Goal: Task Accomplishment & Management: Manage account settings

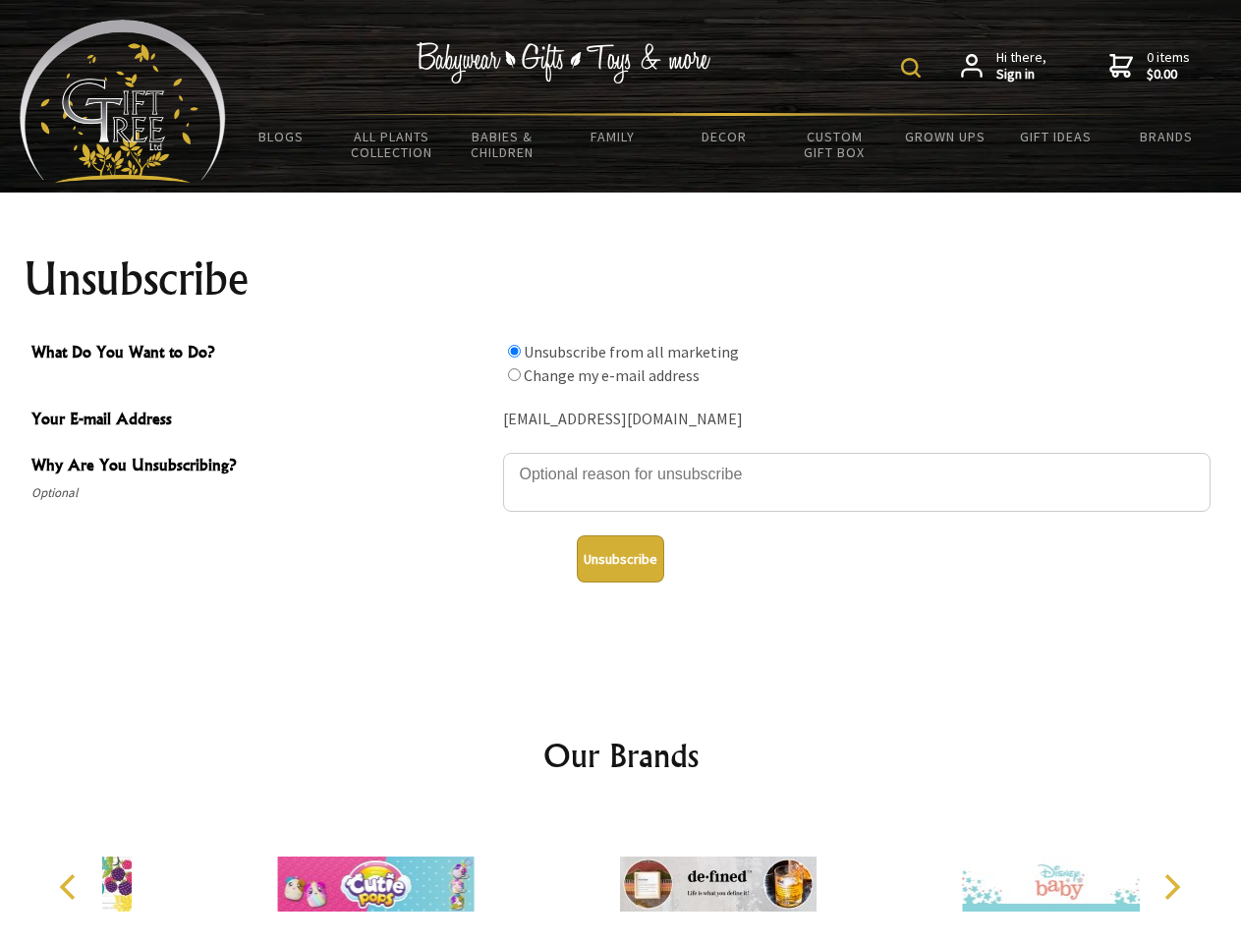
click at [914, 68] on img at bounding box center [911, 68] width 20 height 20
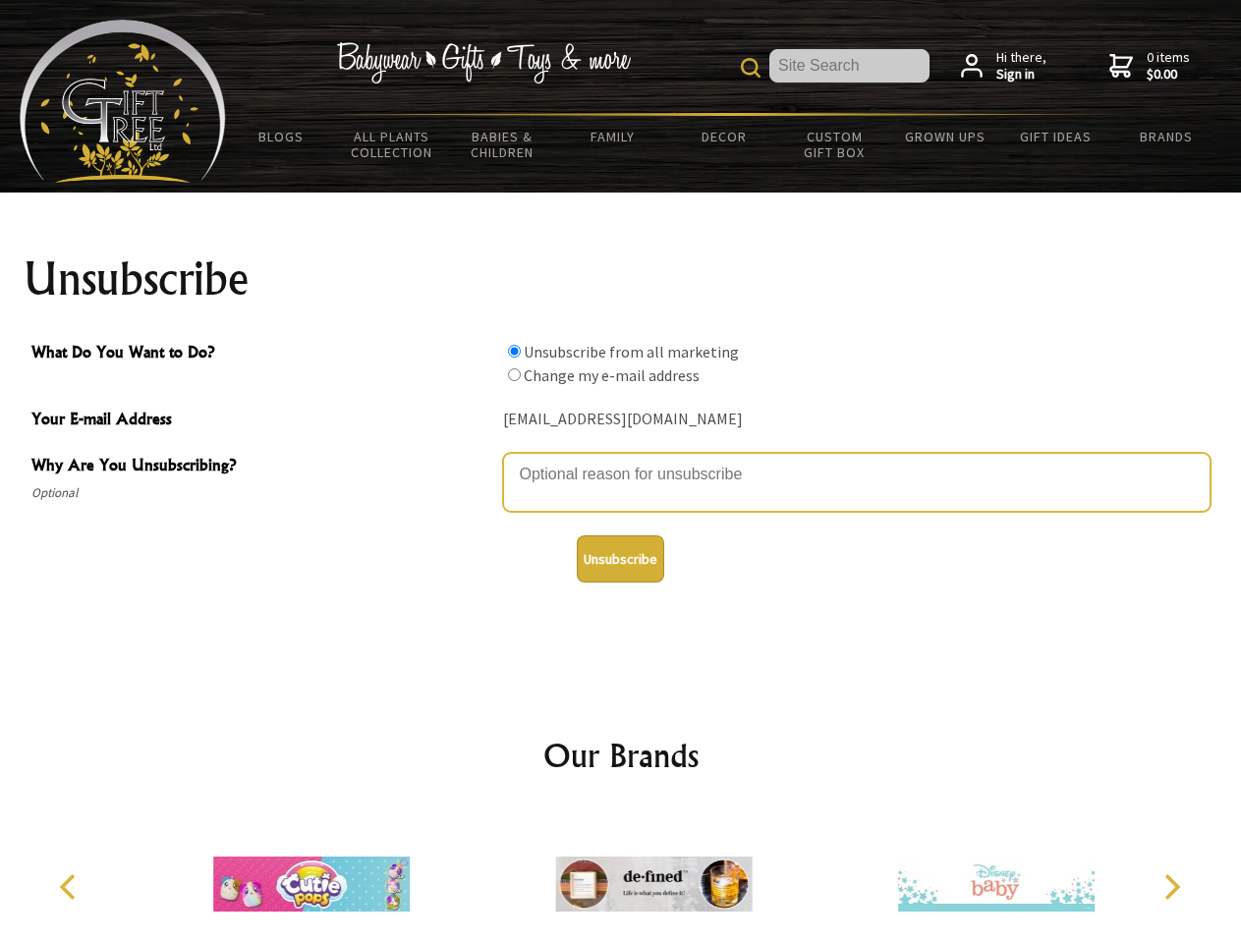
click at [621, 460] on textarea "Why Are You Unsubscribing?" at bounding box center [856, 482] width 707 height 59
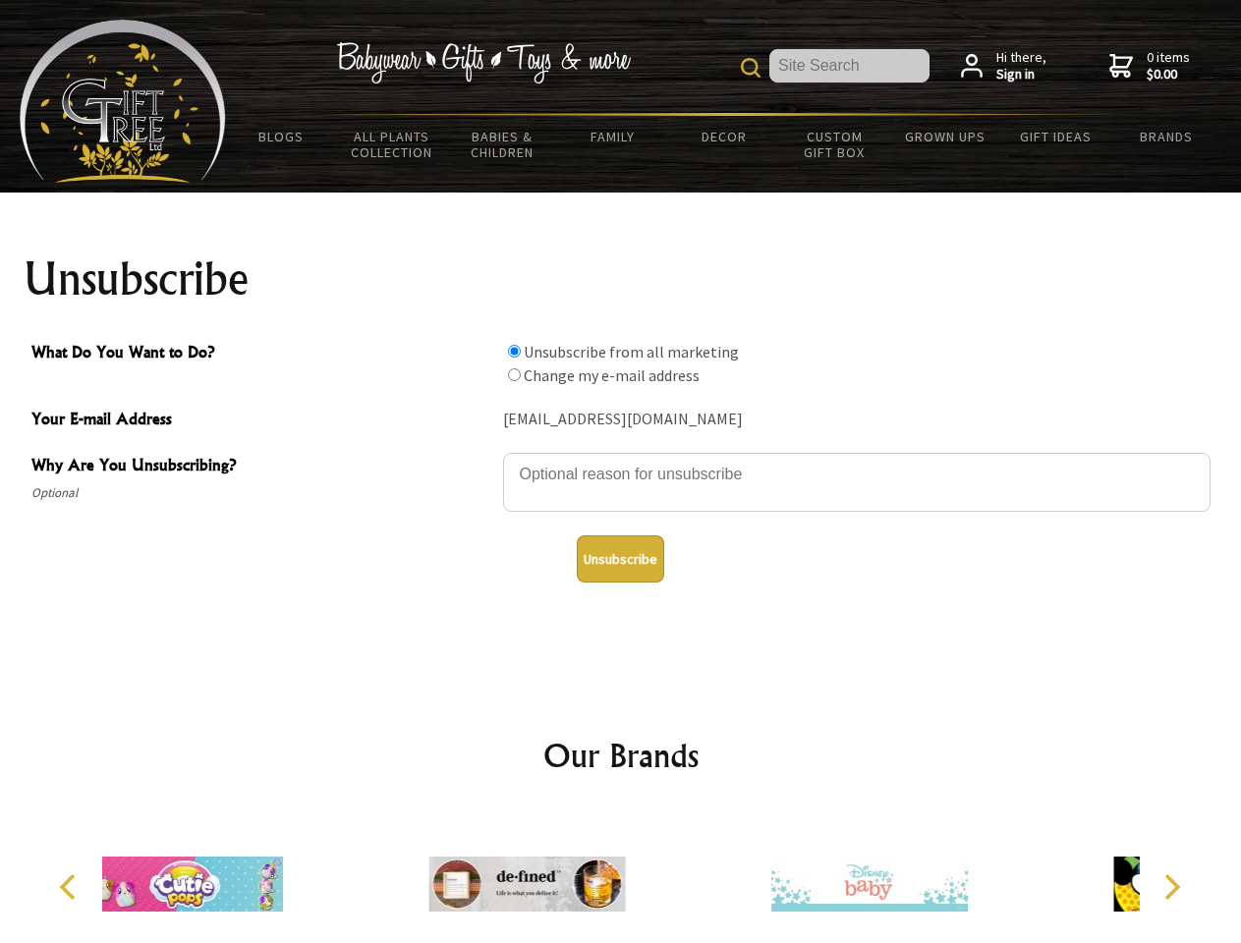
click at [514, 351] on input "What Do You Want to Do?" at bounding box center [514, 351] width 13 height 13
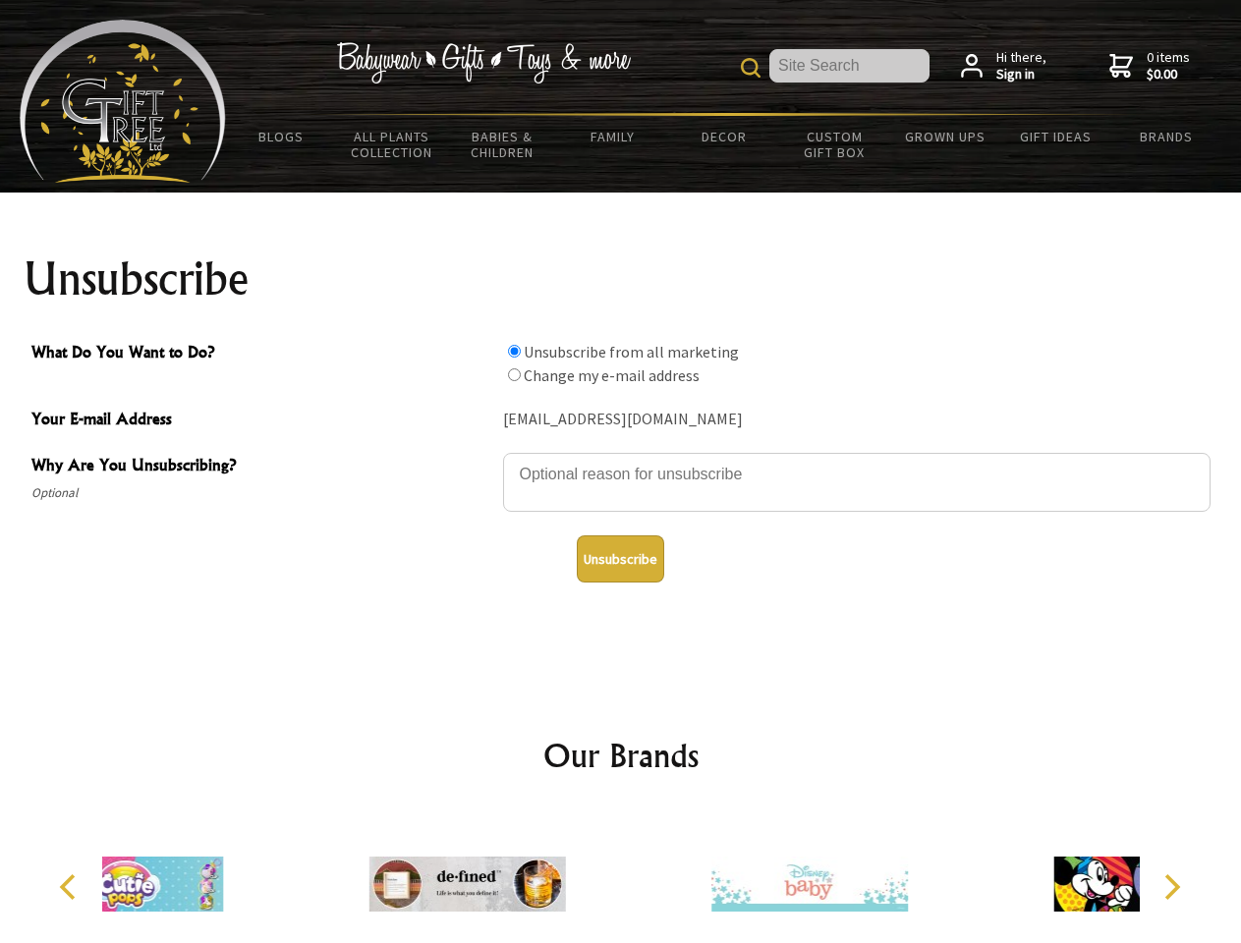
click at [514, 374] on input "What Do You Want to Do?" at bounding box center [514, 374] width 13 height 13
radio input "true"
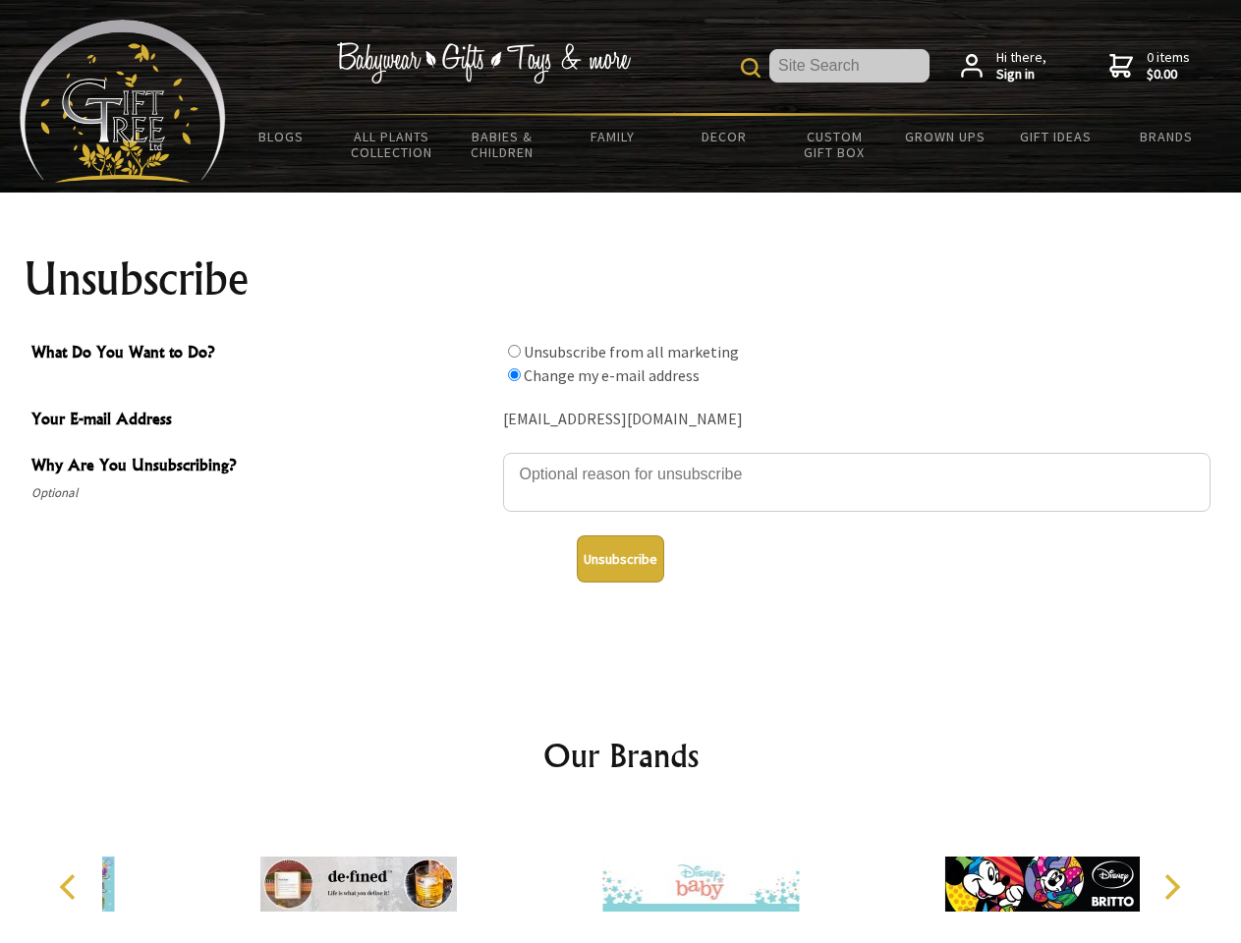
click at [620, 559] on button "Unsubscribe" at bounding box center [620, 558] width 87 height 47
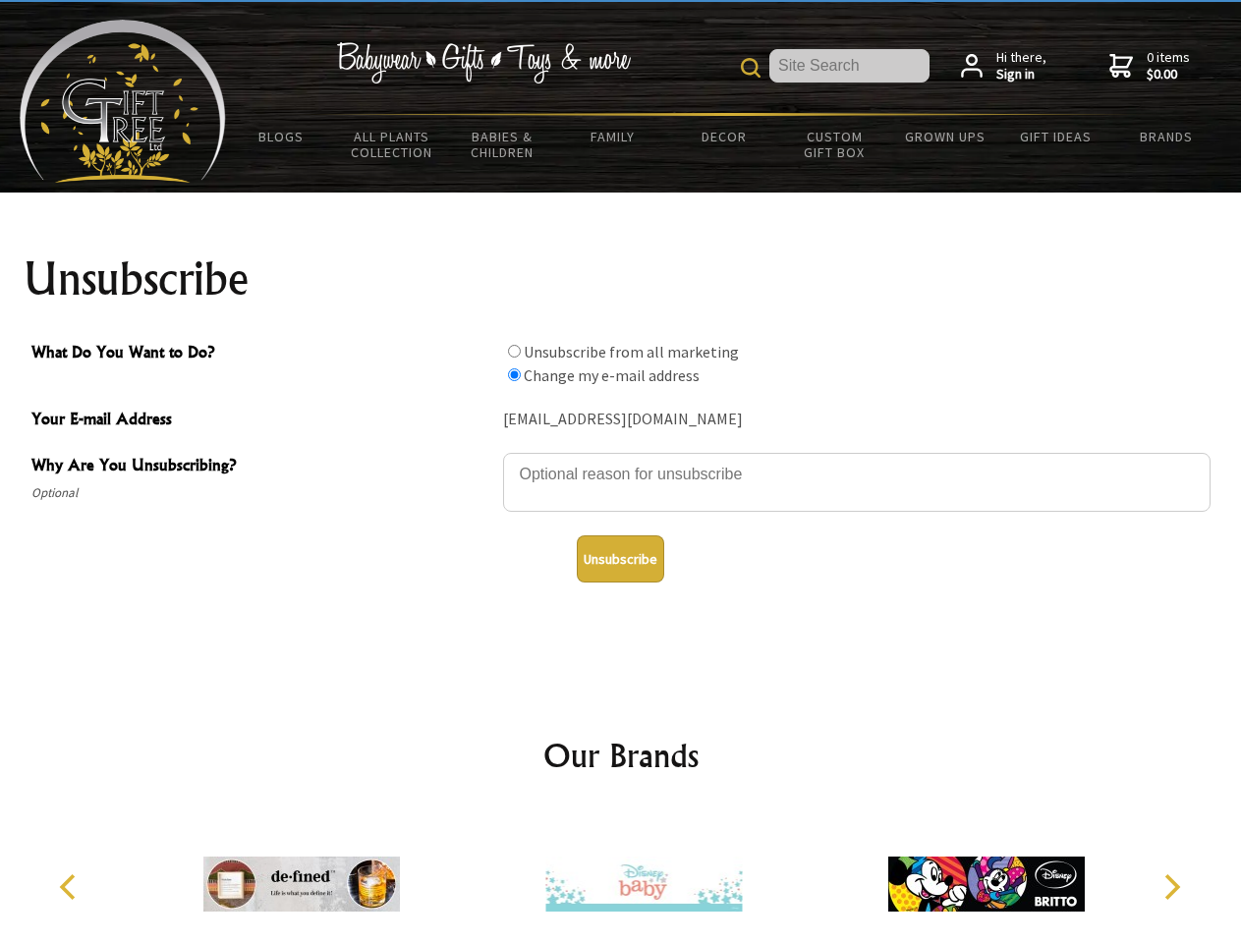
click at [621, 876] on img at bounding box center [643, 884] width 197 height 147
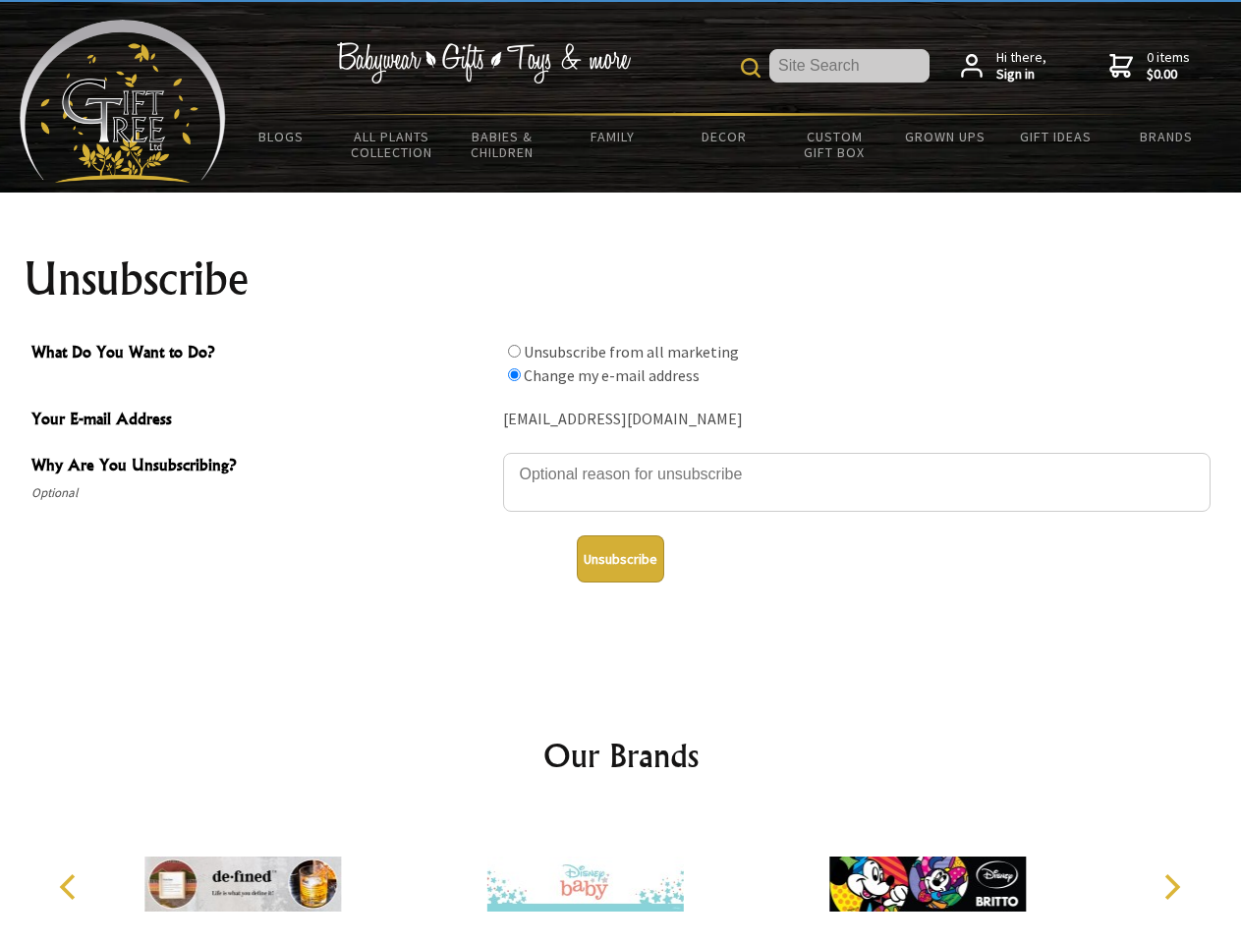
click at [71, 887] on icon "Previous" at bounding box center [70, 887] width 26 height 26
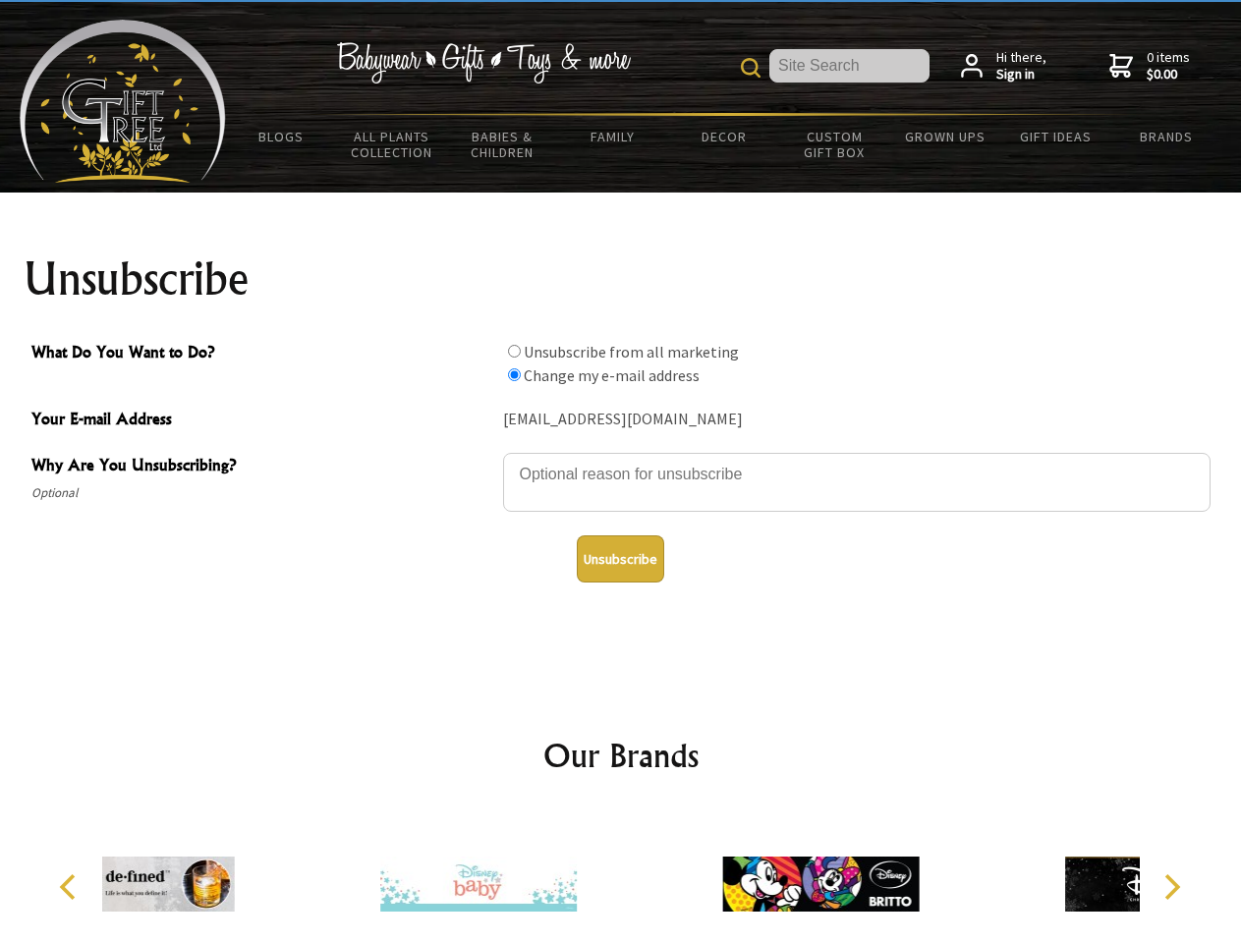
click at [1171, 887] on icon "Next" at bounding box center [1170, 887] width 26 height 26
